Goal: Task Accomplishment & Management: Manage account settings

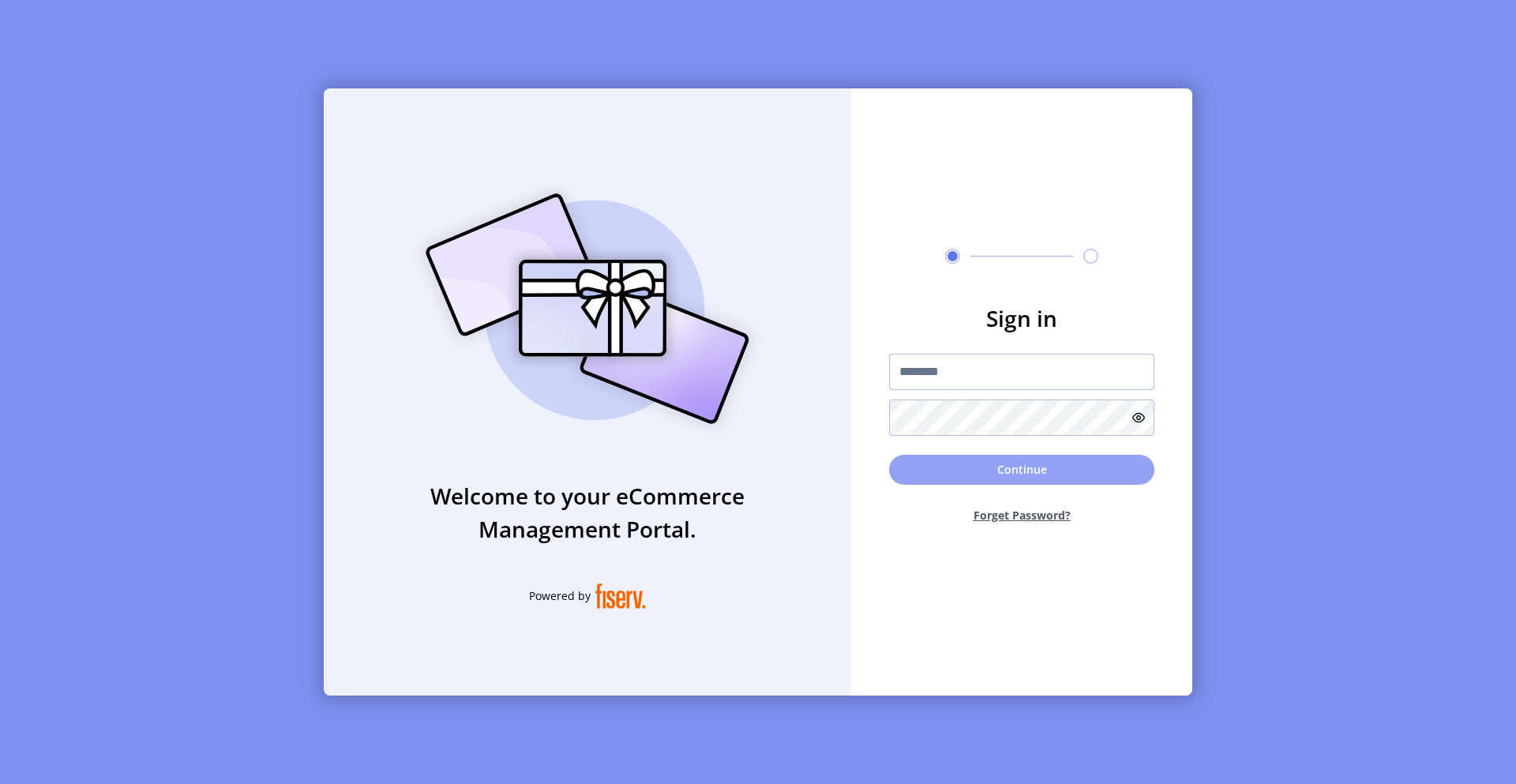
type input "*********"
click at [983, 467] on button "Continue" at bounding box center [1021, 469] width 266 height 30
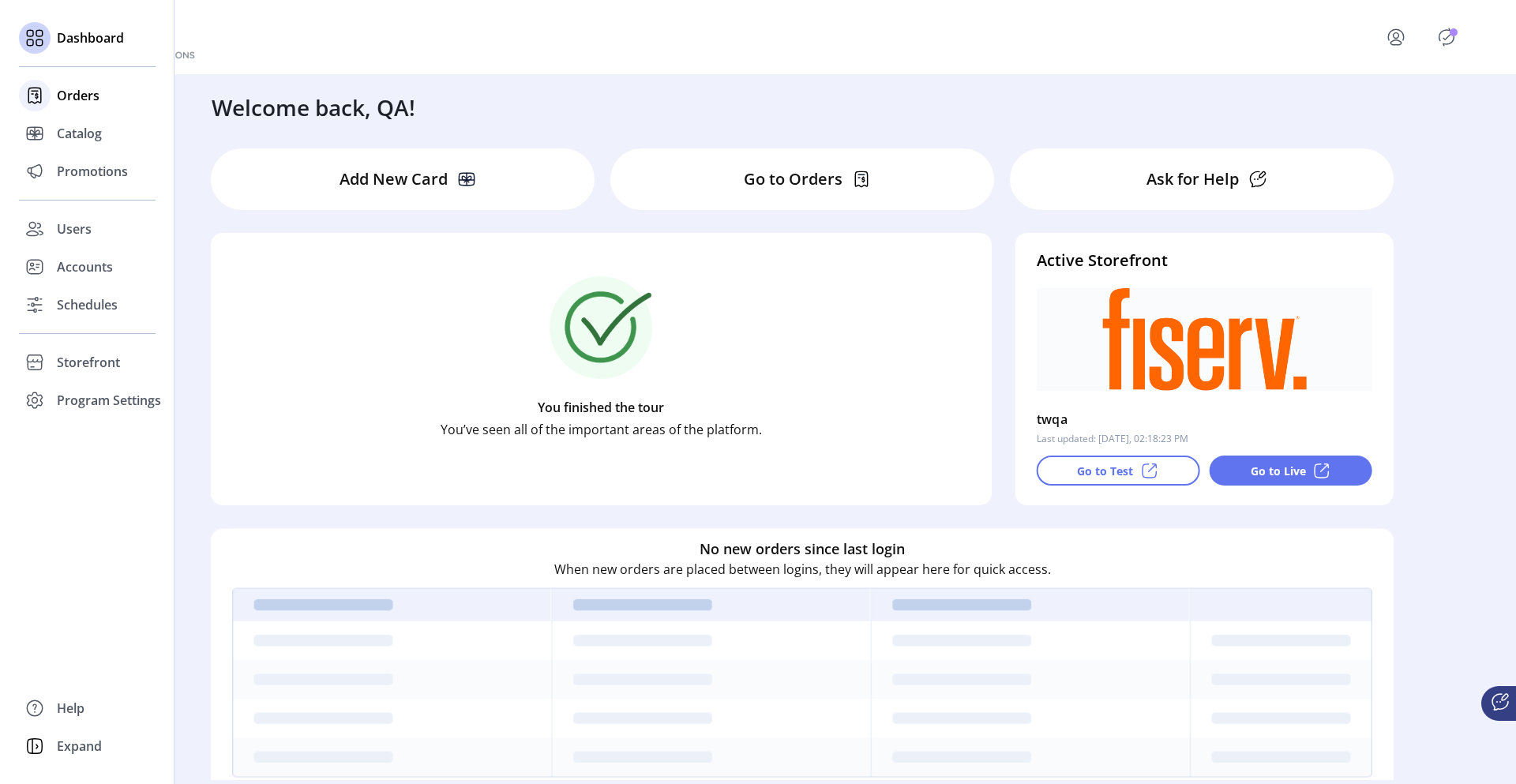
click at [71, 101] on span "Orders" at bounding box center [78, 95] width 43 height 19
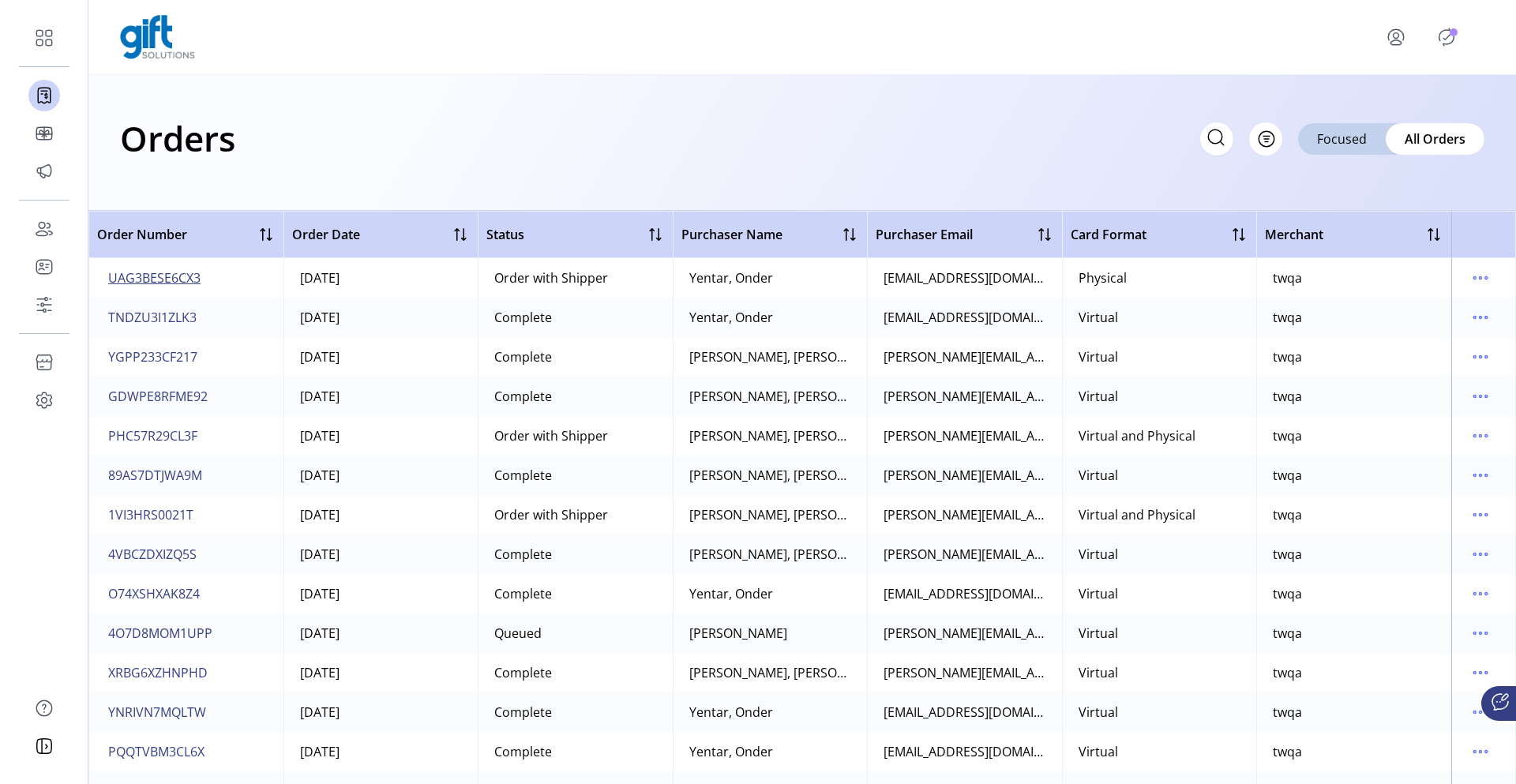
click at [184, 278] on span "UAG3BESE6CX3" at bounding box center [154, 278] width 93 height 19
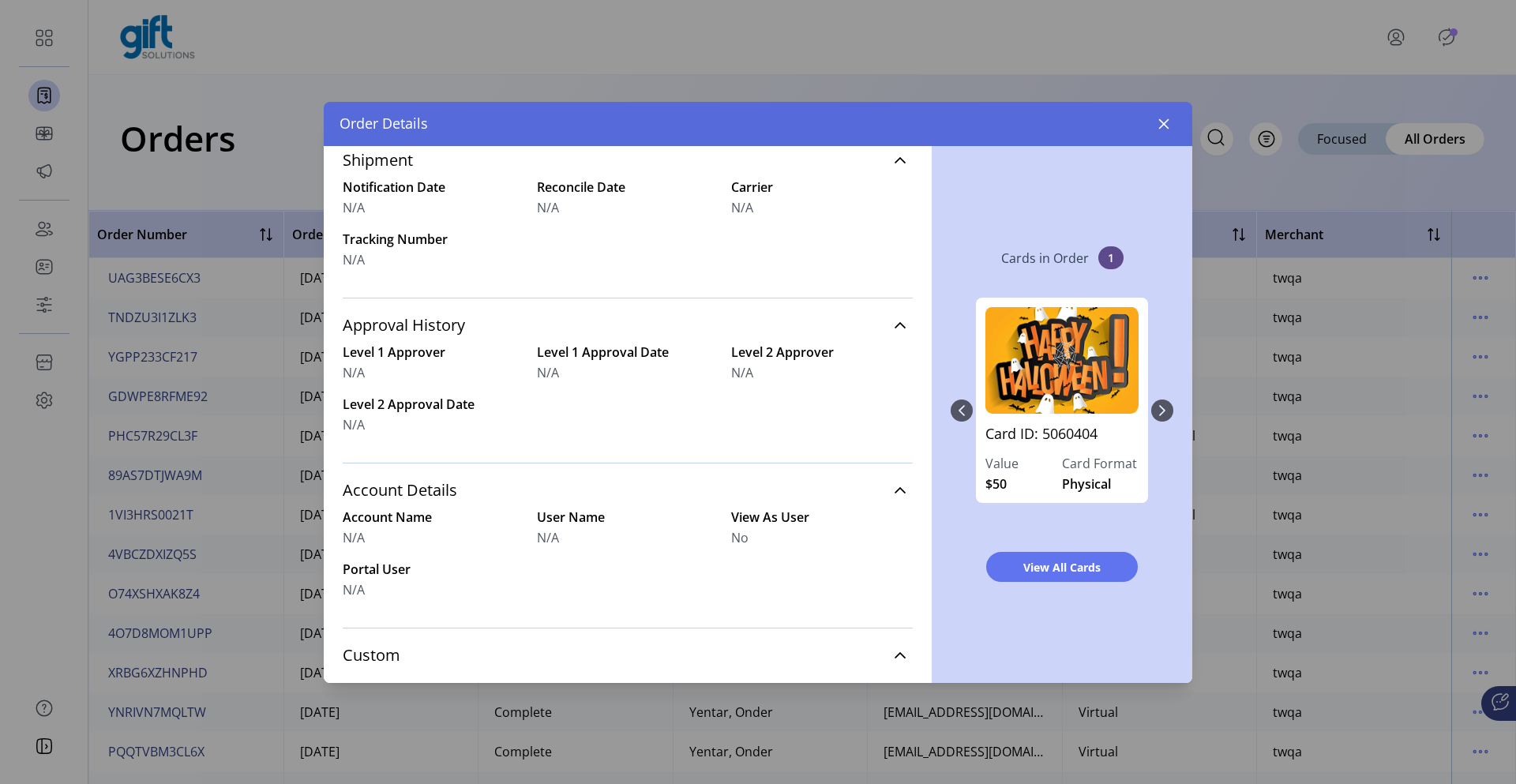
scroll to position [575, 0]
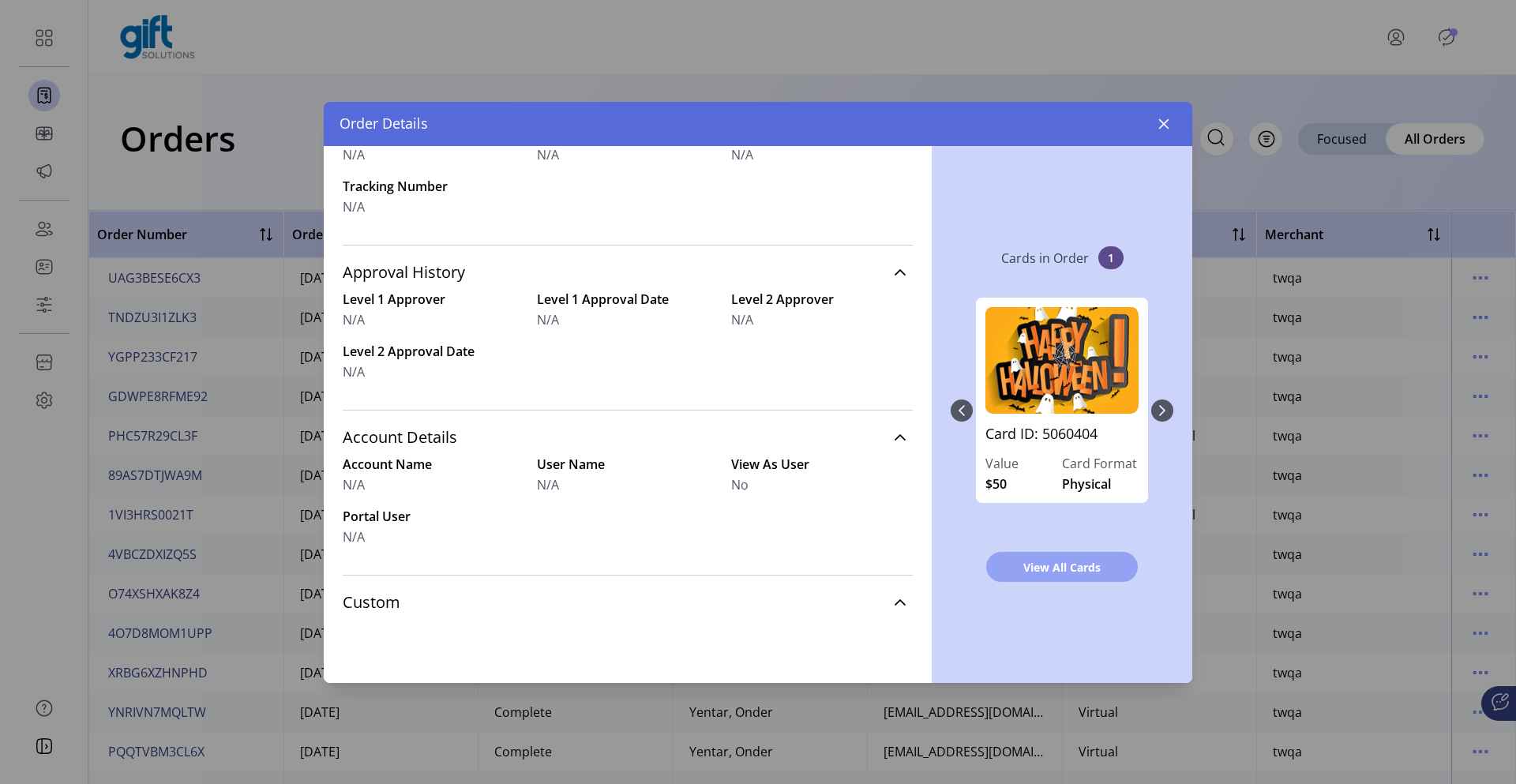
click at [1043, 572] on span "View All Cards" at bounding box center [1062, 566] width 110 height 16
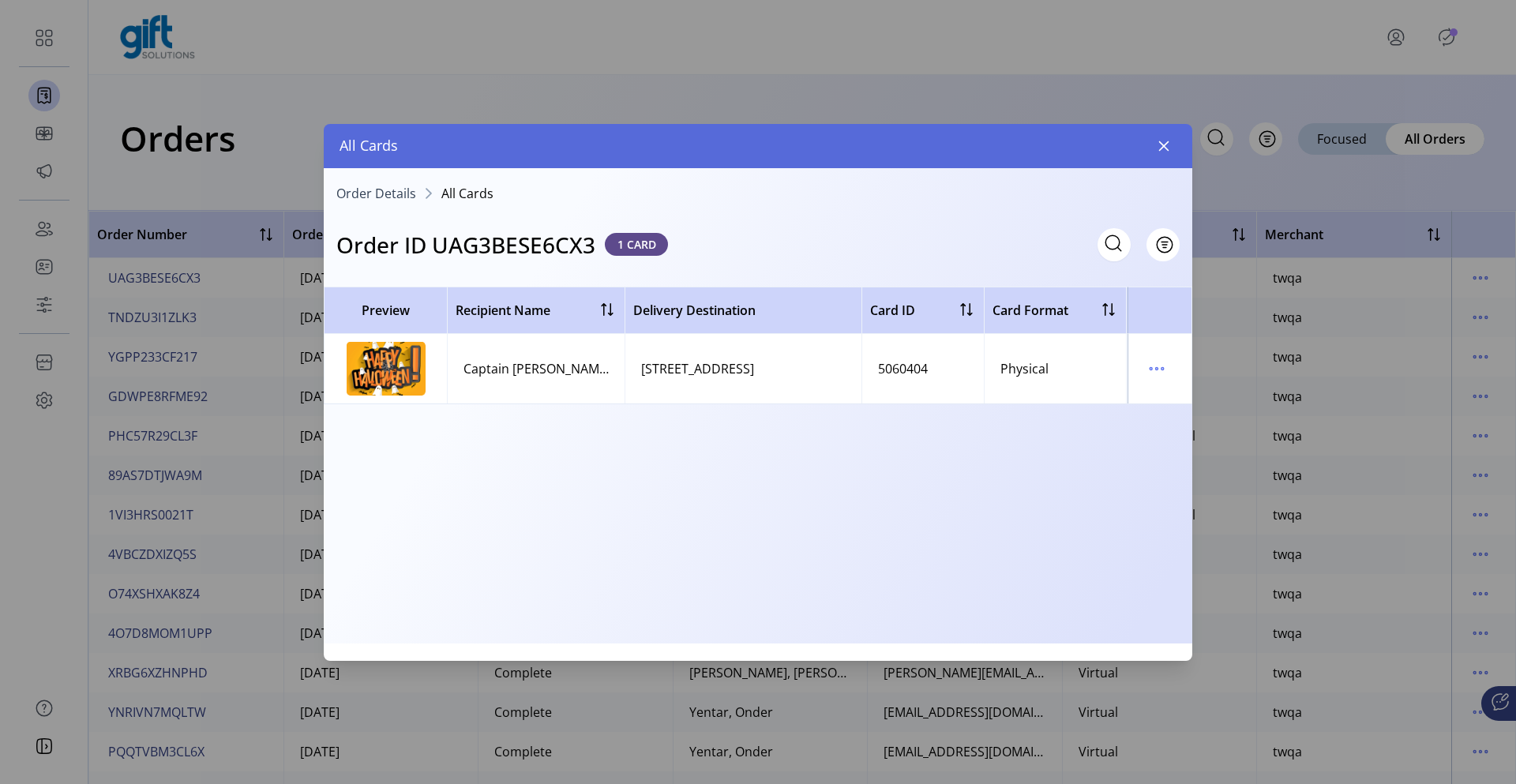
click at [520, 247] on h3 "Order ID UAG3BESE6CX3" at bounding box center [465, 244] width 259 height 33
copy h3 "UAG3BESE6CX3"
